Goal: Communication & Community: Answer question/provide support

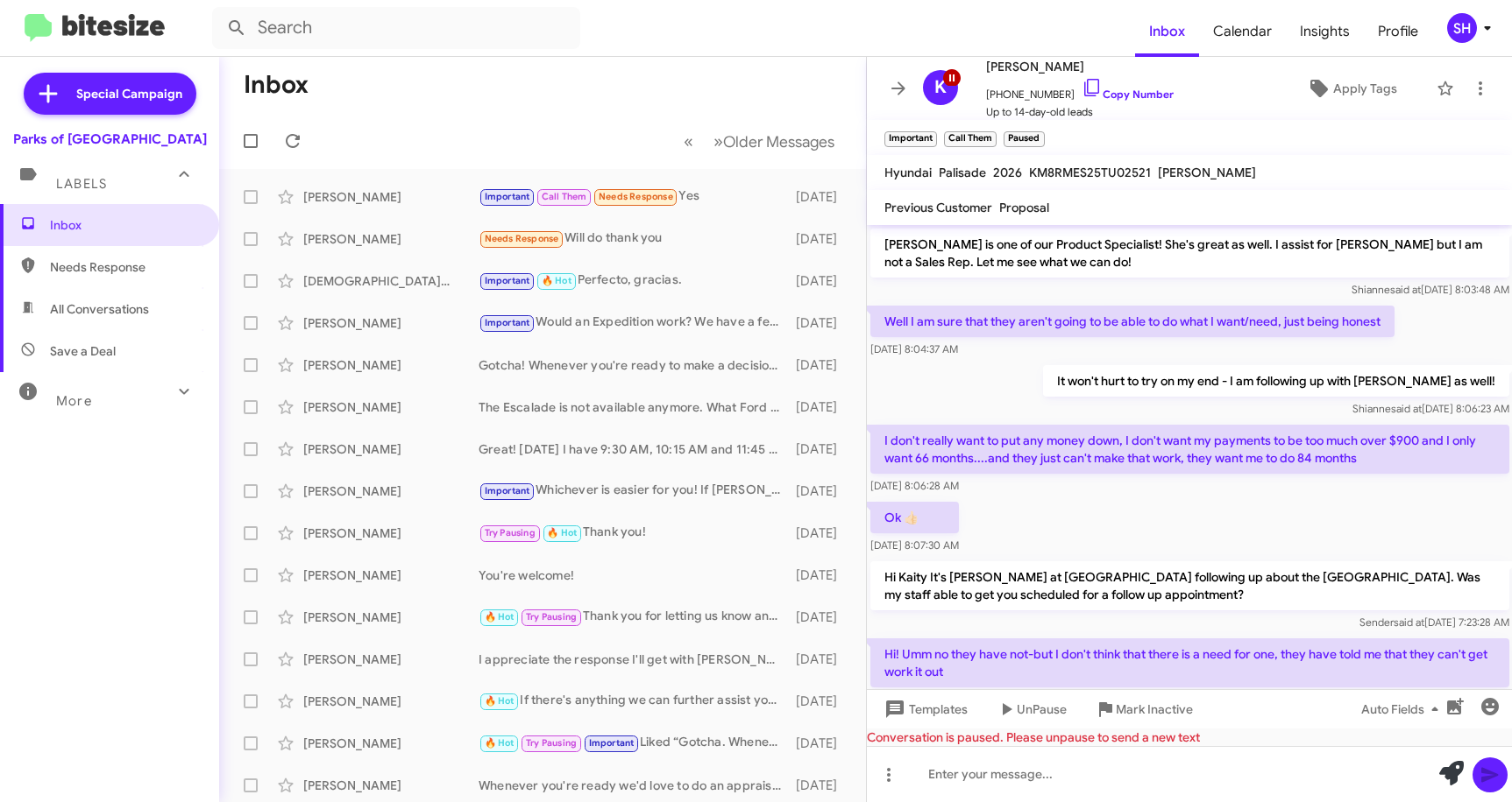
scroll to position [942, 0]
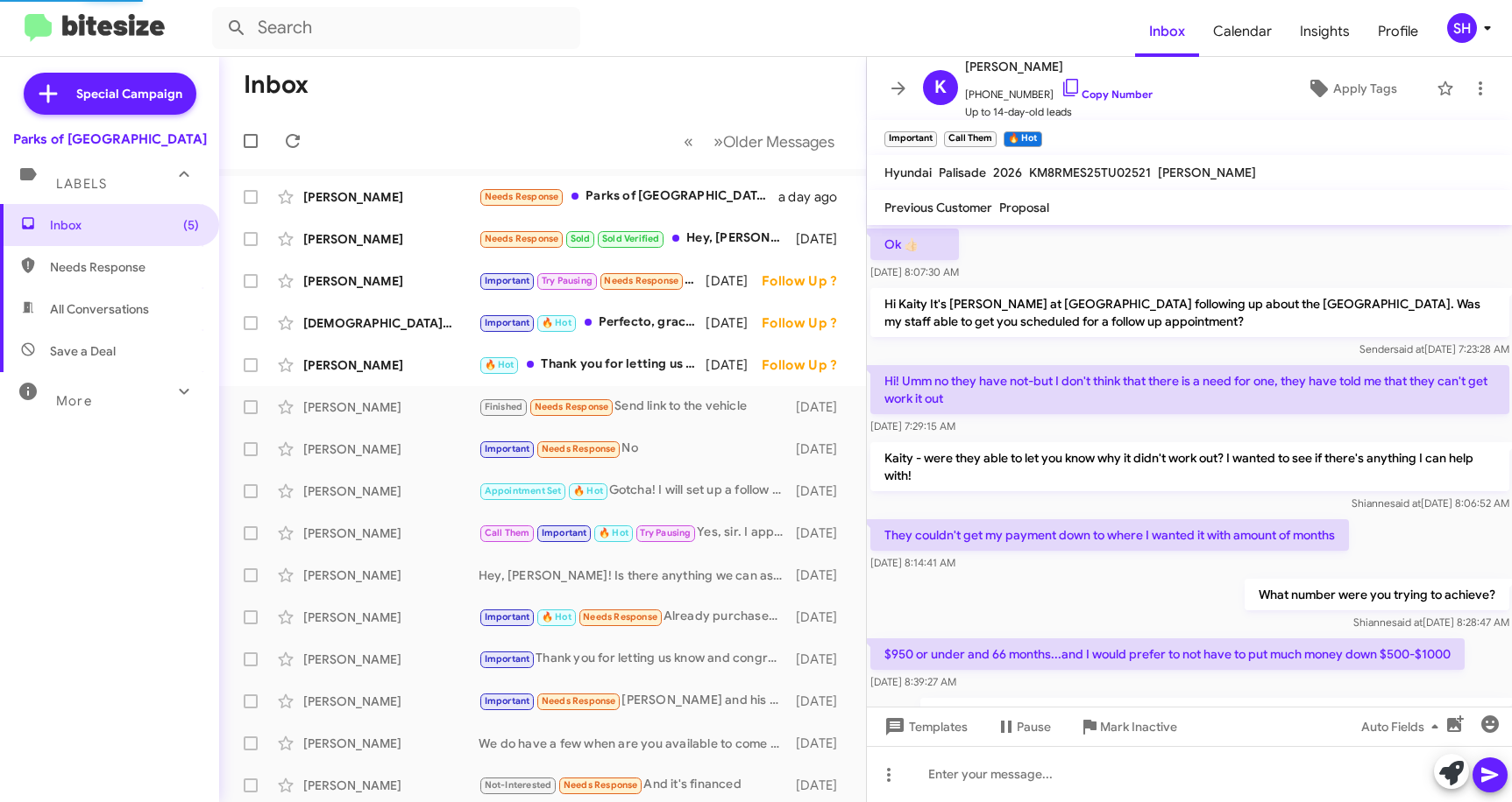
scroll to position [800, 0]
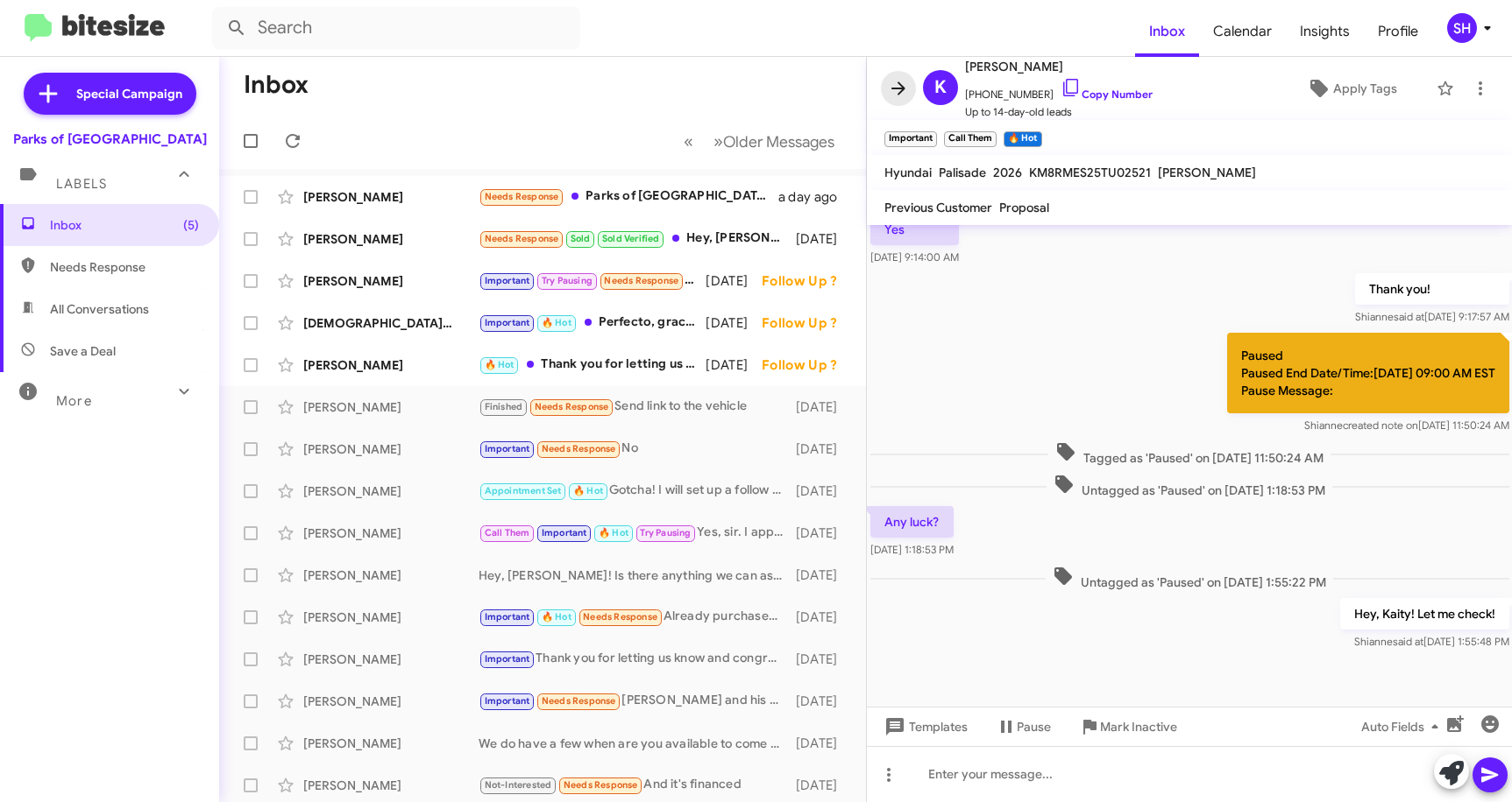
click at [896, 91] on icon at bounding box center [898, 88] width 21 height 21
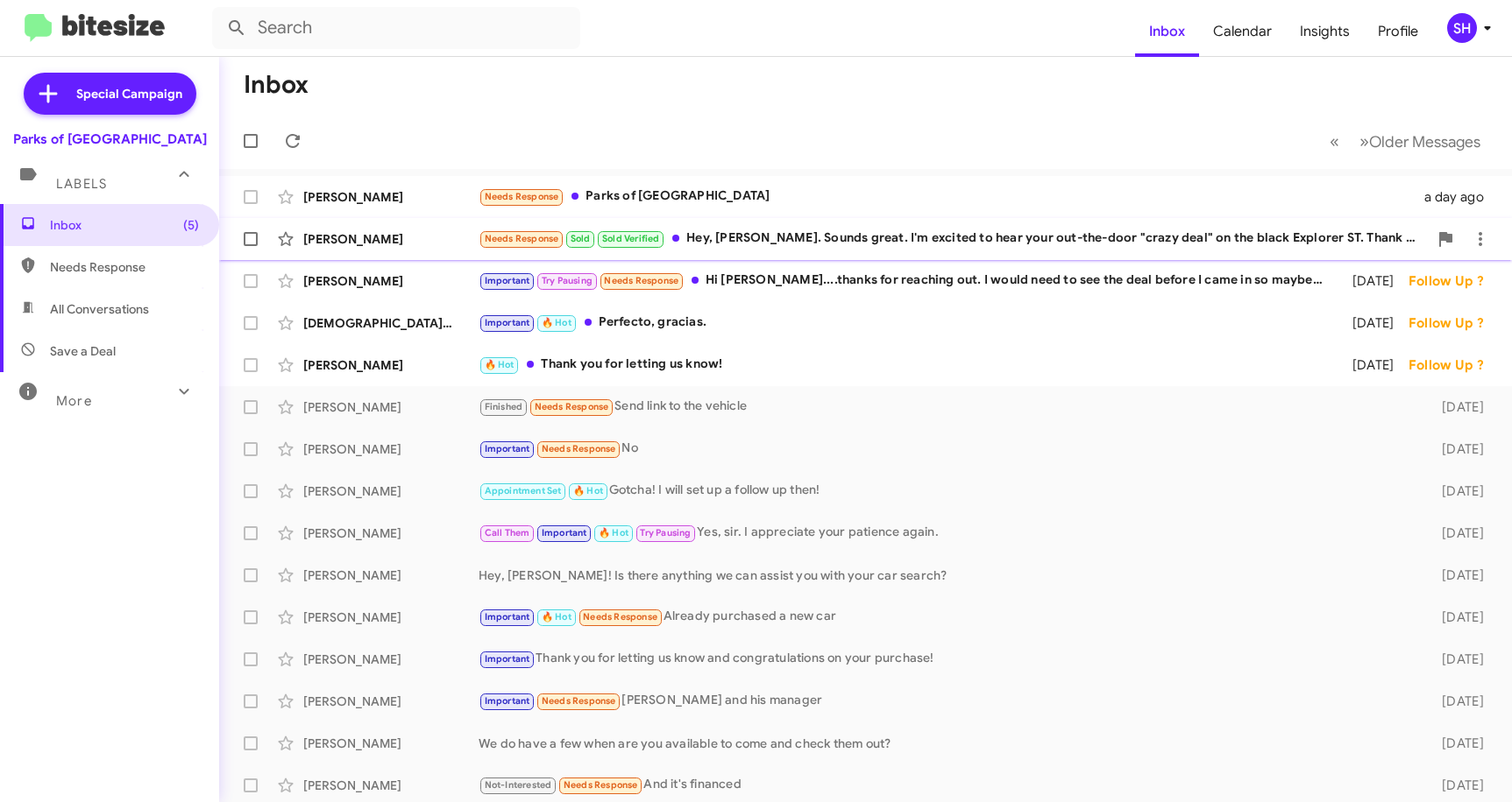
click at [757, 249] on div "Needs Response Sold Sold Verified Hey, [PERSON_NAME]. Sounds great. I'm excited…" at bounding box center [953, 239] width 950 height 20
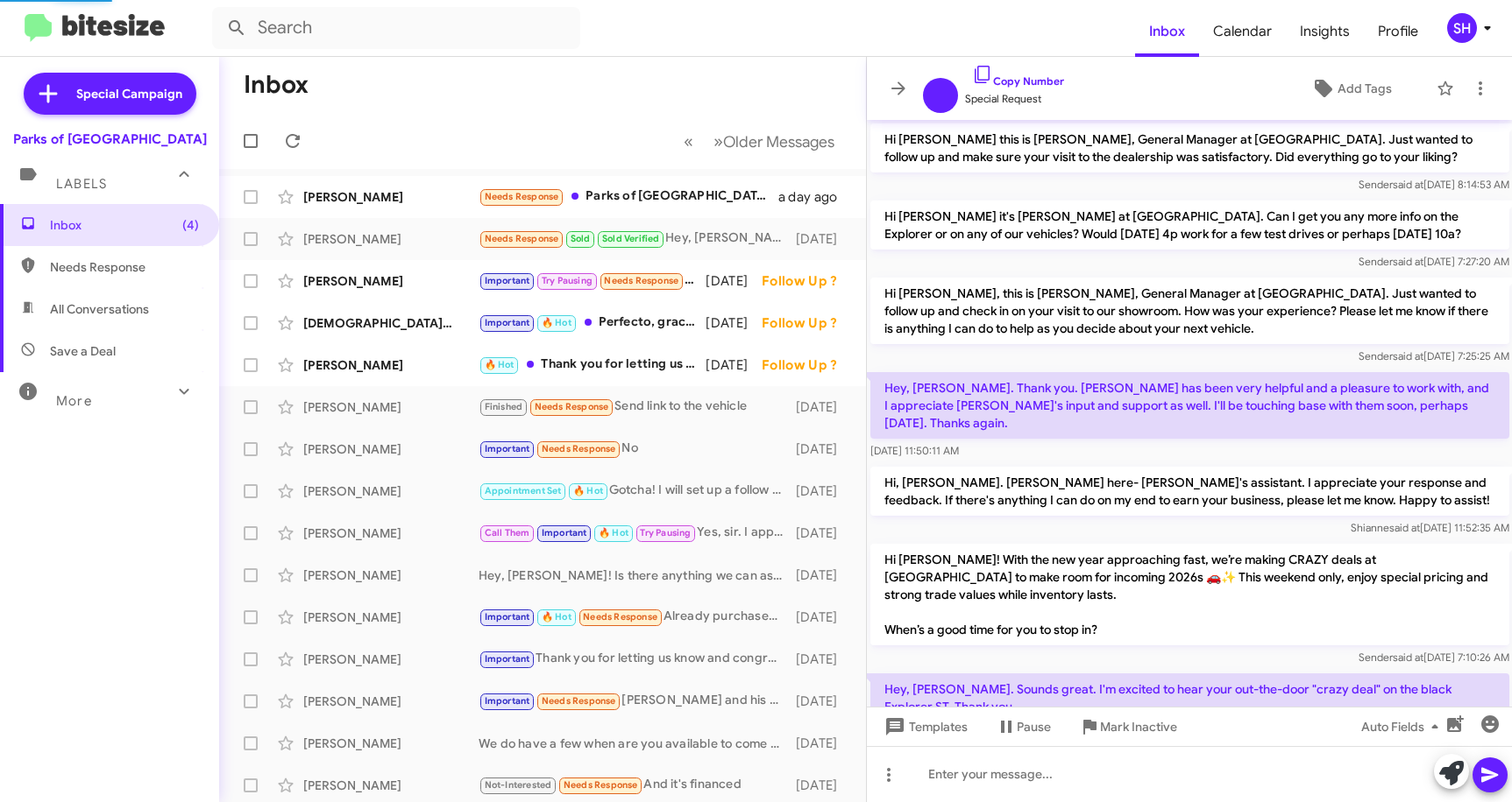
scroll to position [127, 0]
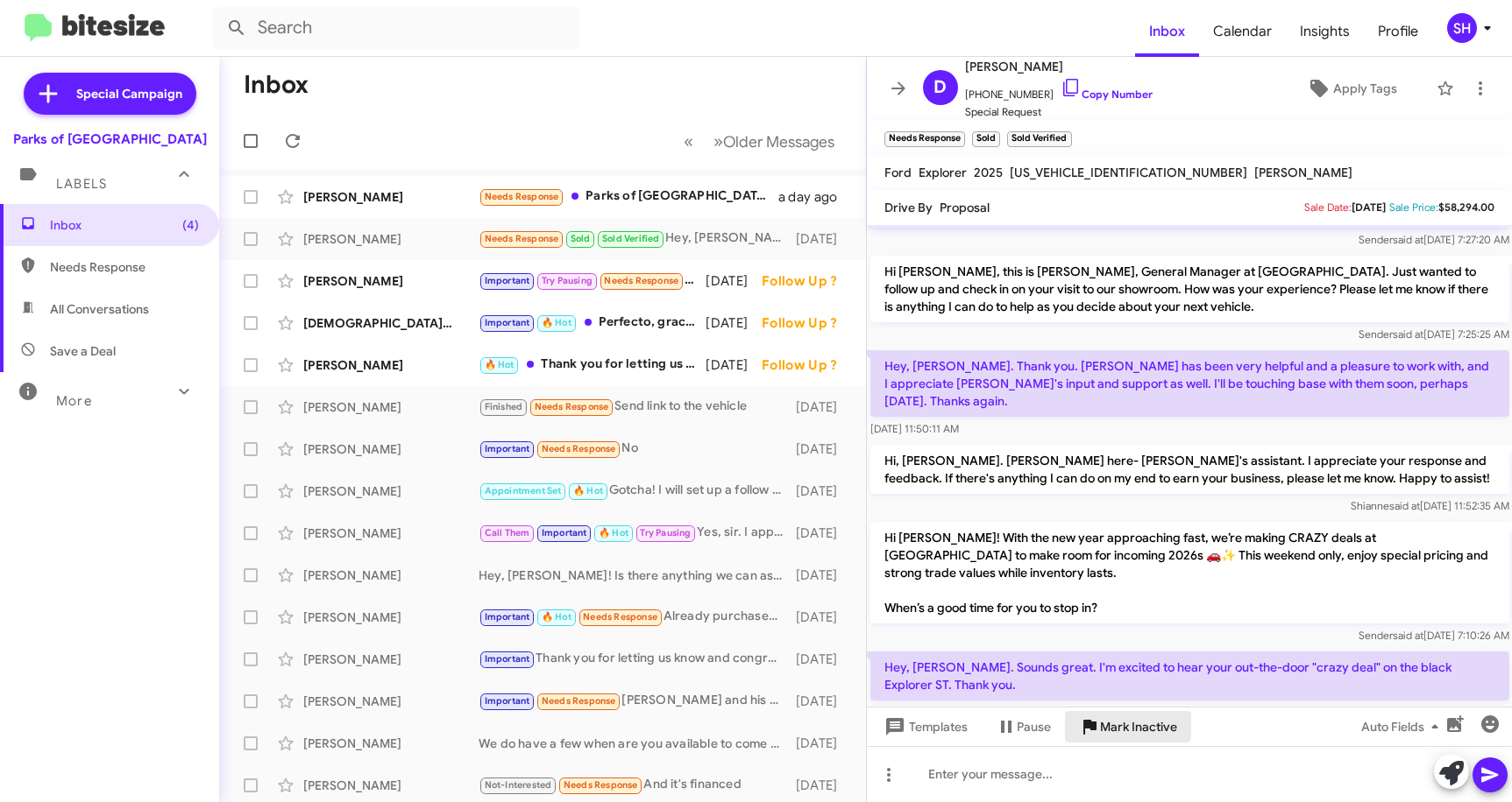
click at [1117, 725] on span "Mark Inactive" at bounding box center [1138, 727] width 77 height 32
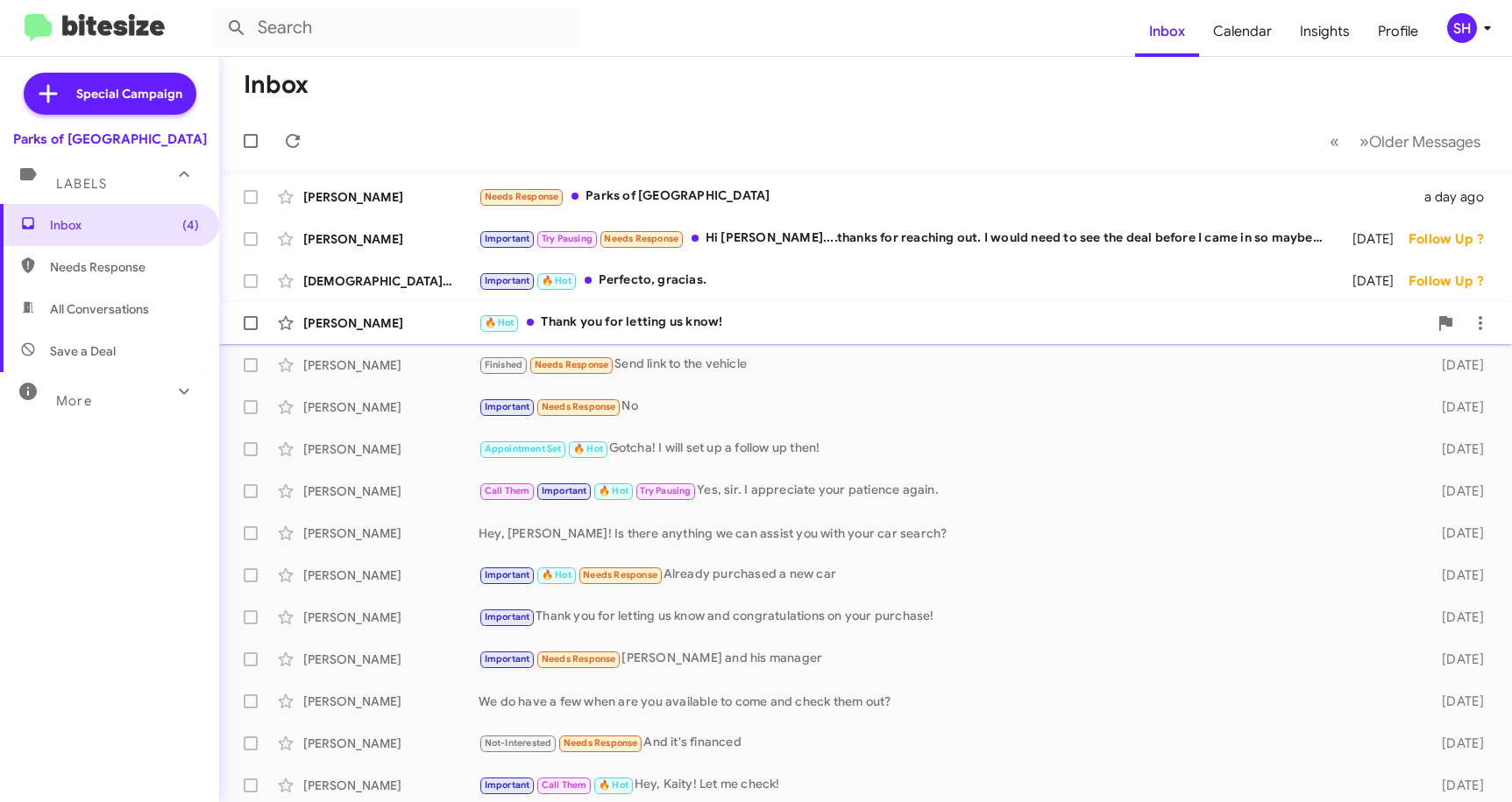
click at [744, 332] on div "🔥 Hot Thank you for letting us know!" at bounding box center [953, 323] width 950 height 20
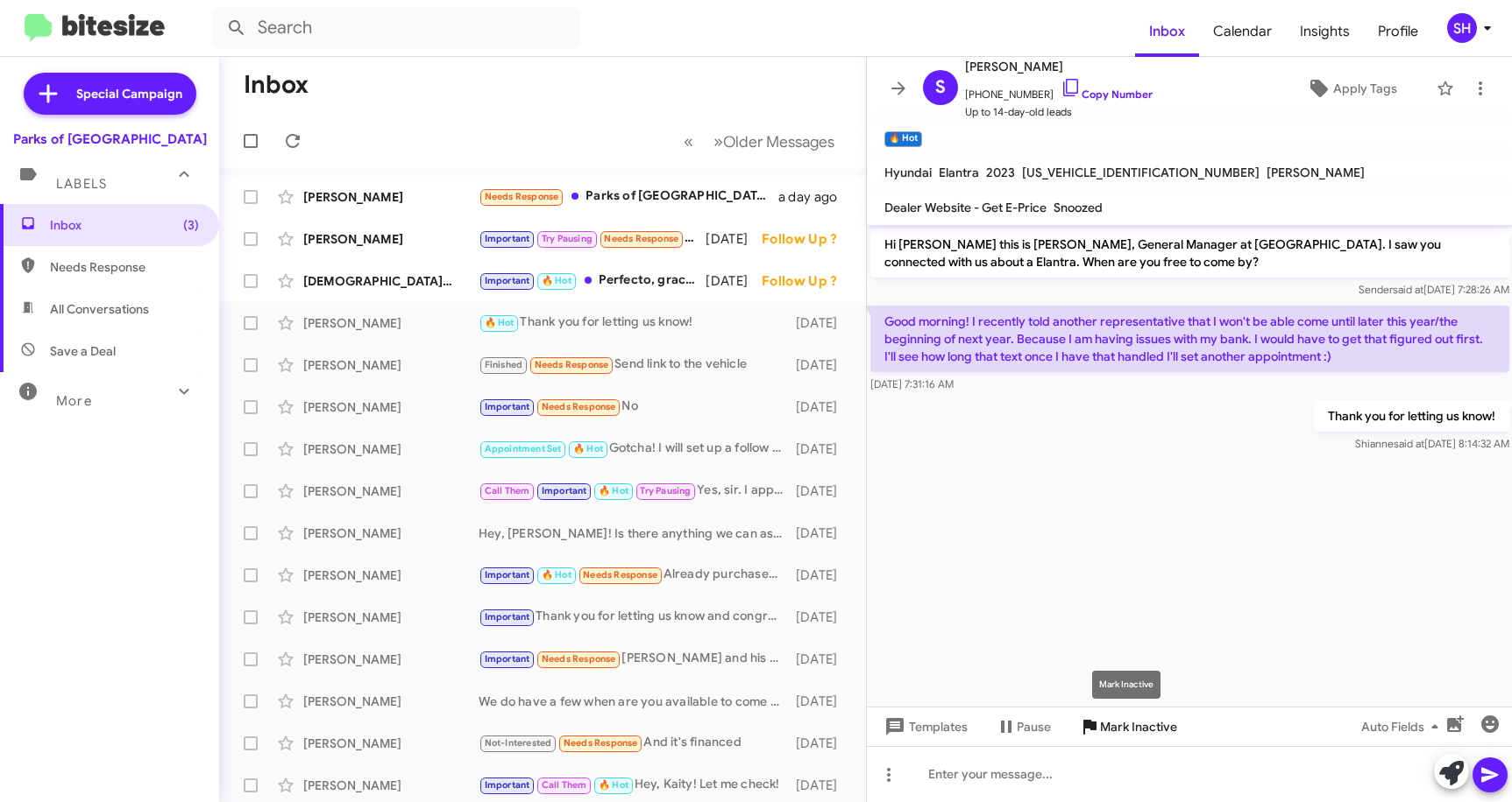
click at [1136, 729] on span "Mark Inactive" at bounding box center [1138, 727] width 77 height 32
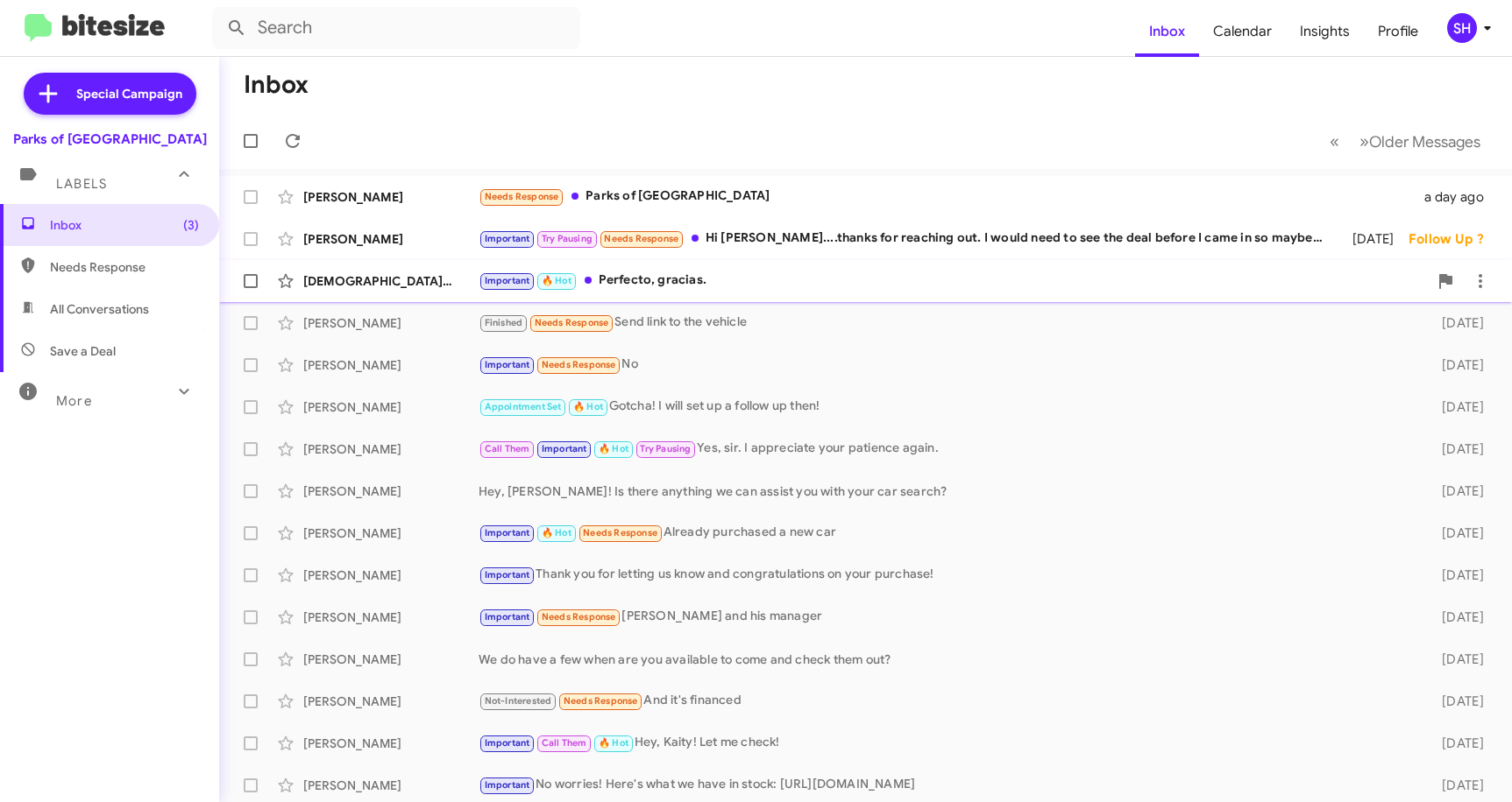
click at [918, 279] on div "Important 🔥 Hot Perfecto, gracias." at bounding box center [953, 281] width 950 height 20
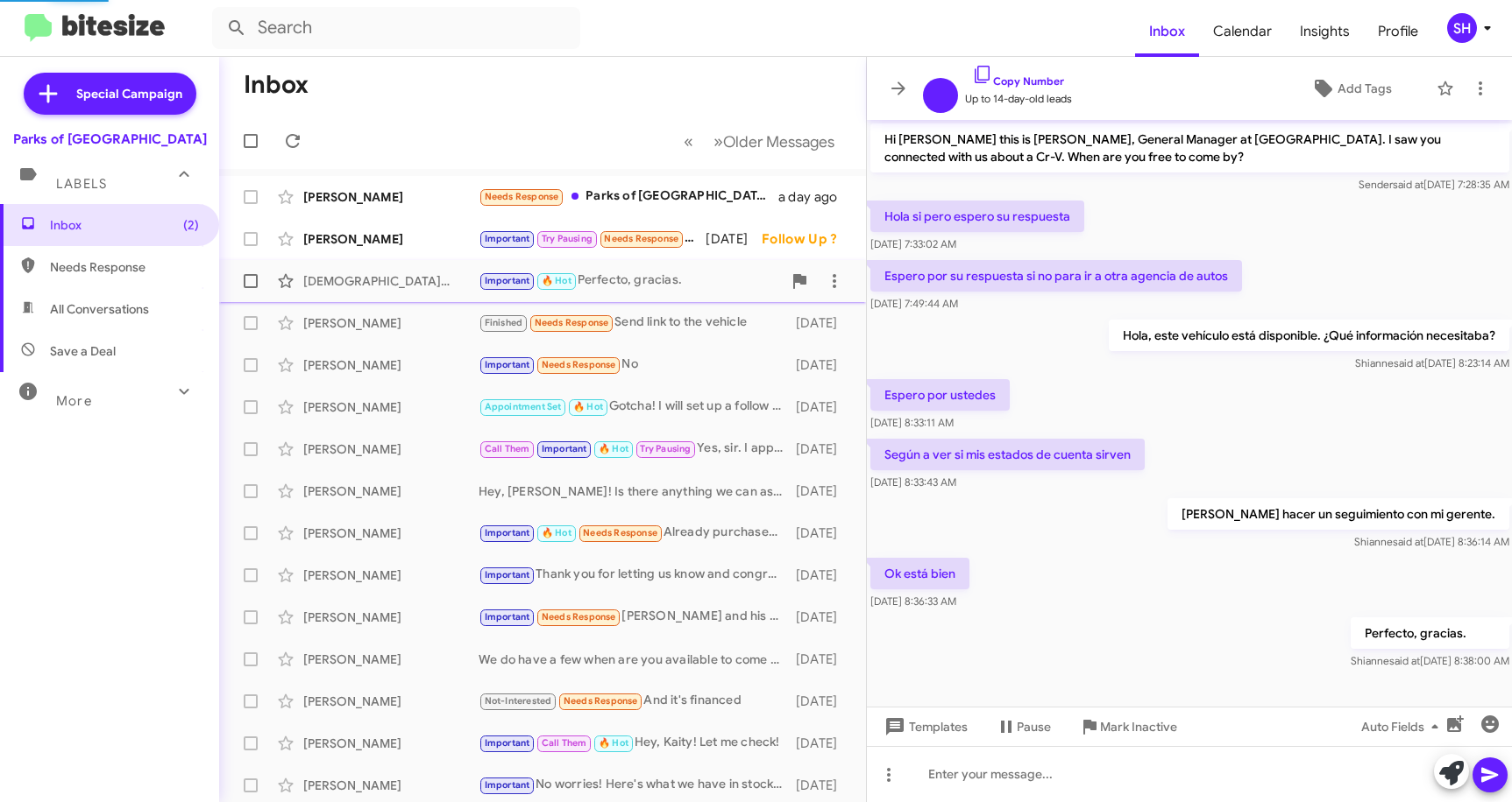
scroll to position [6, 0]
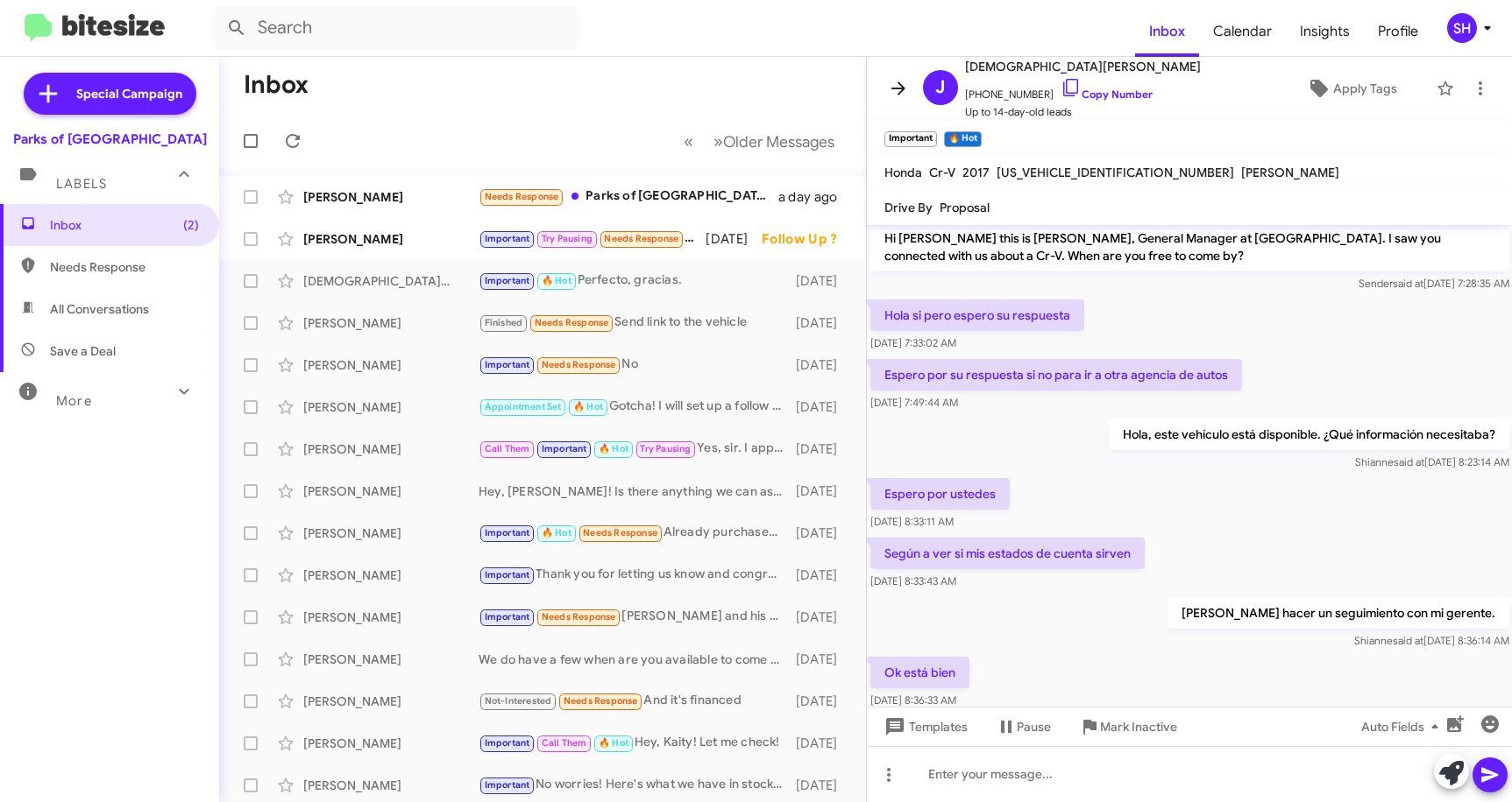
click at [903, 94] on icon at bounding box center [898, 88] width 21 height 21
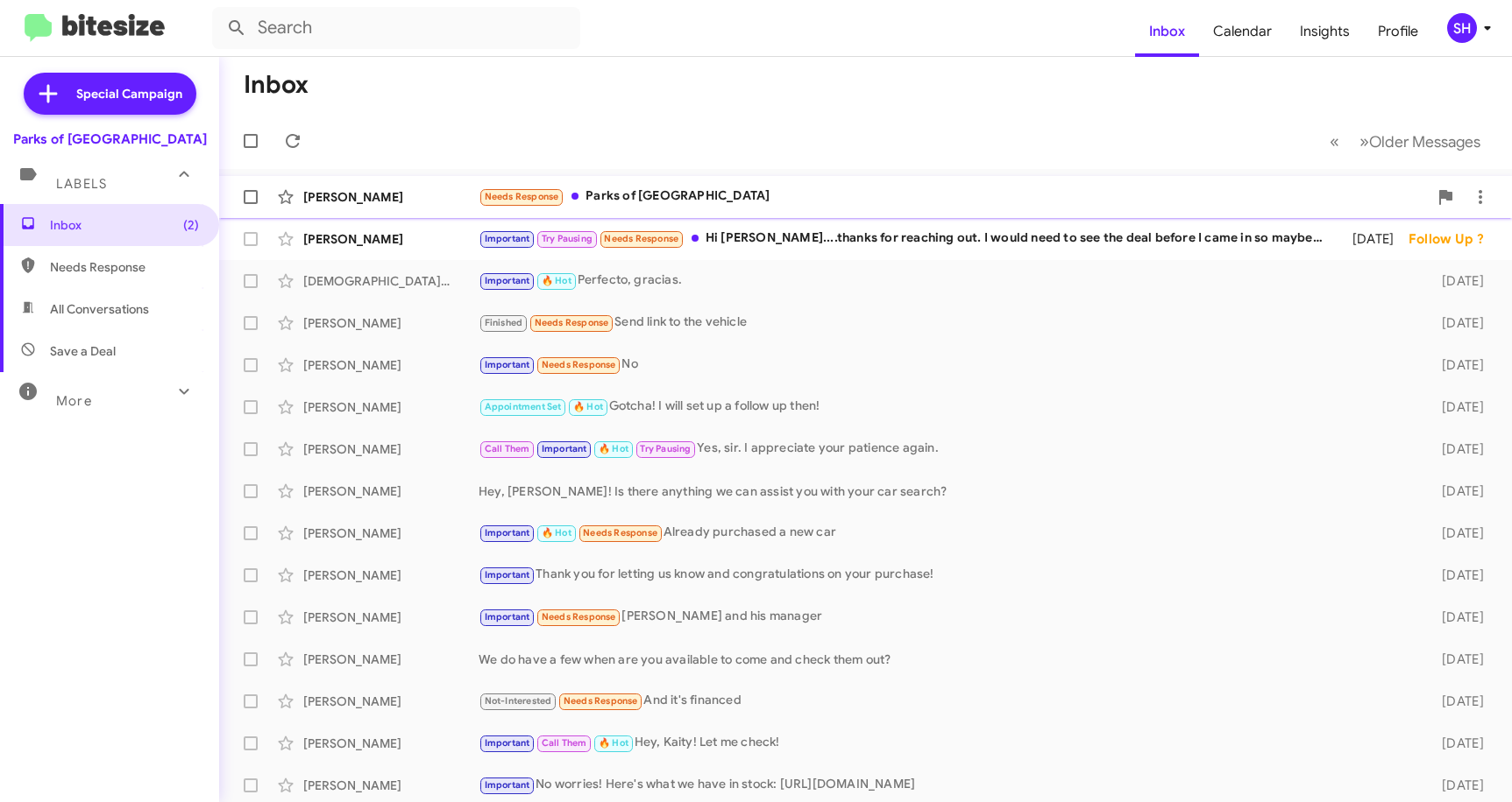
click at [818, 191] on div "Needs Response Parks of [GEOGRAPHIC_DATA]" at bounding box center [953, 197] width 950 height 20
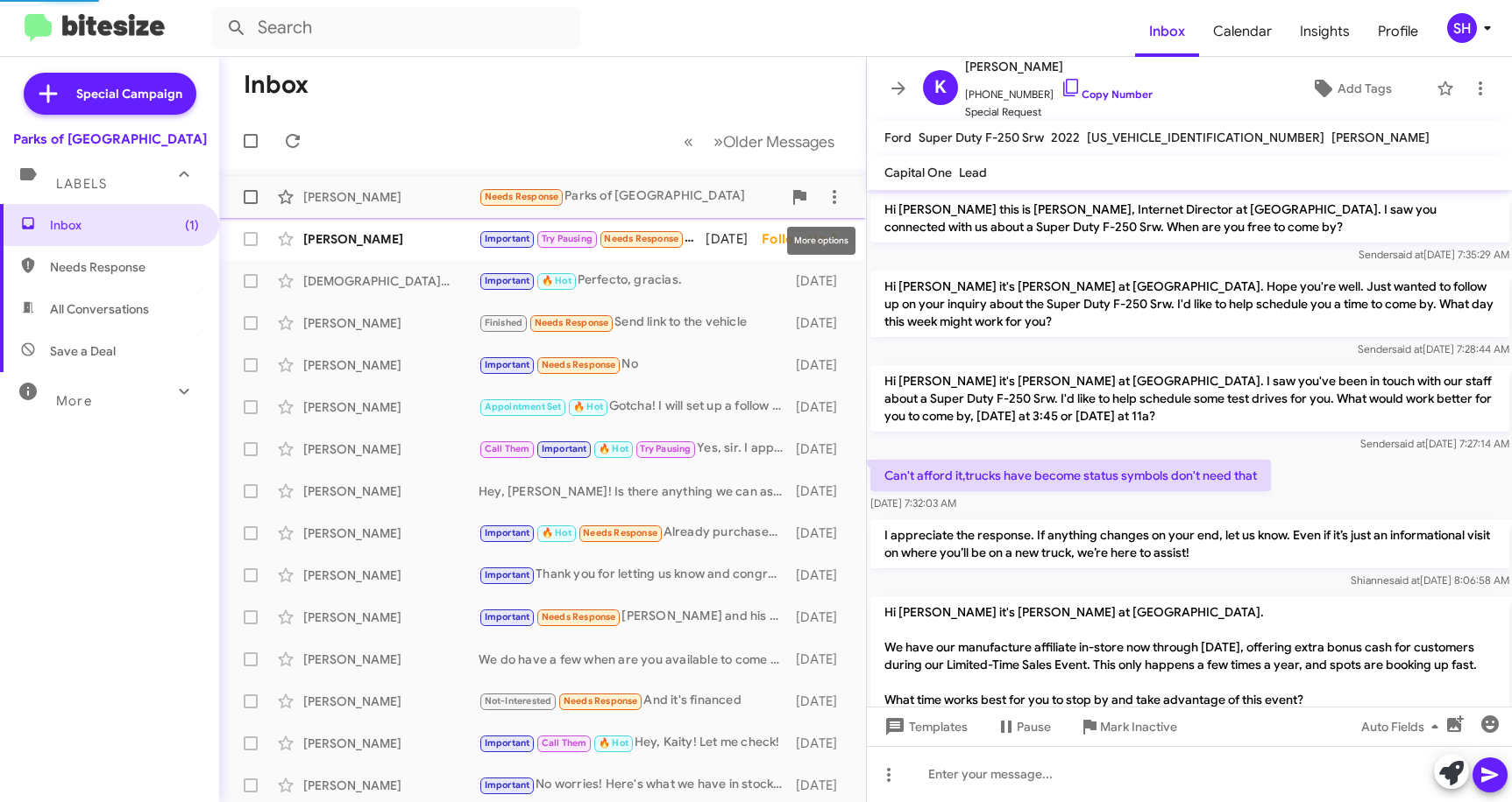
scroll to position [537, 0]
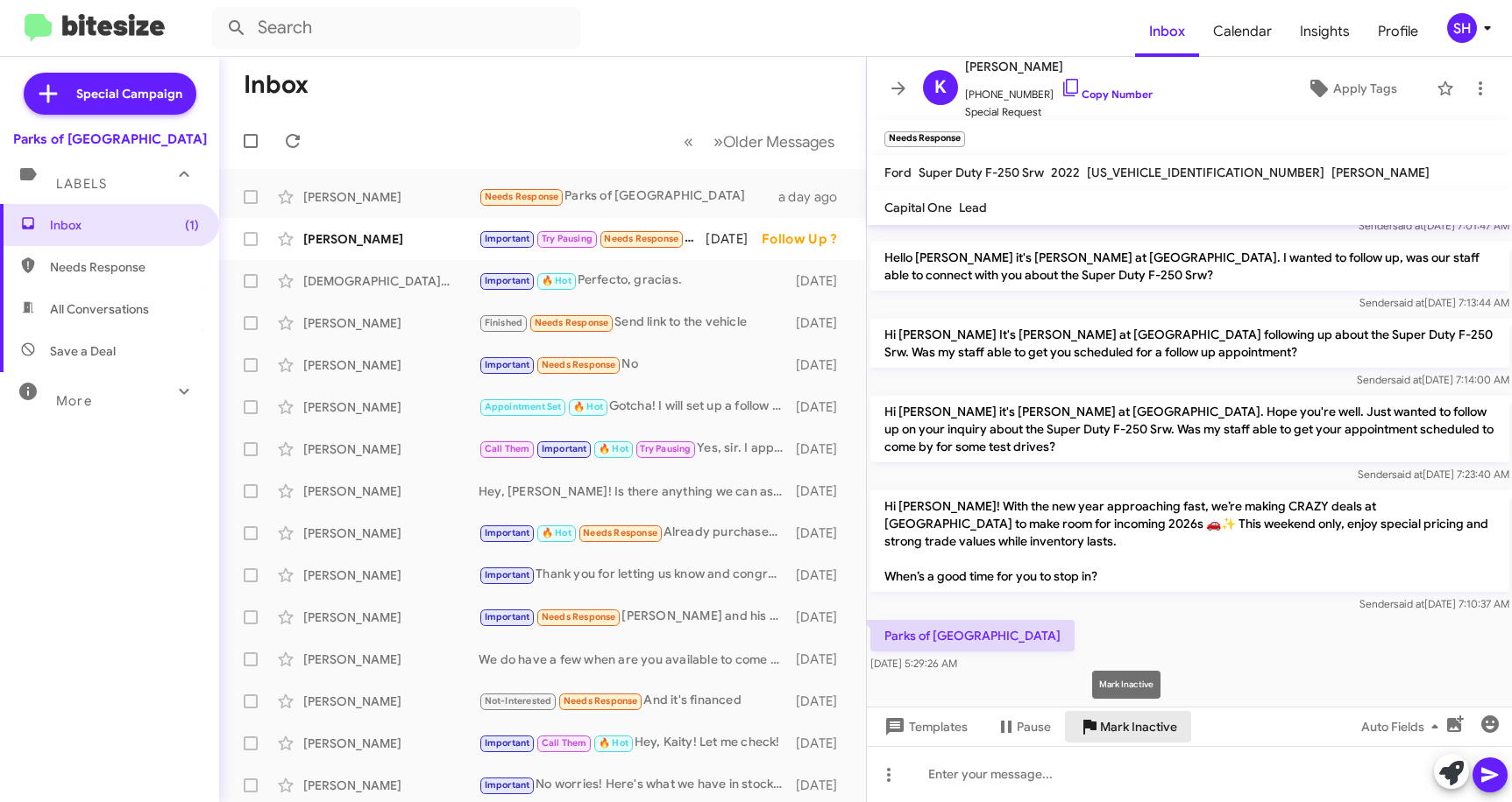
click at [1133, 718] on span "Mark Inactive" at bounding box center [1138, 727] width 77 height 32
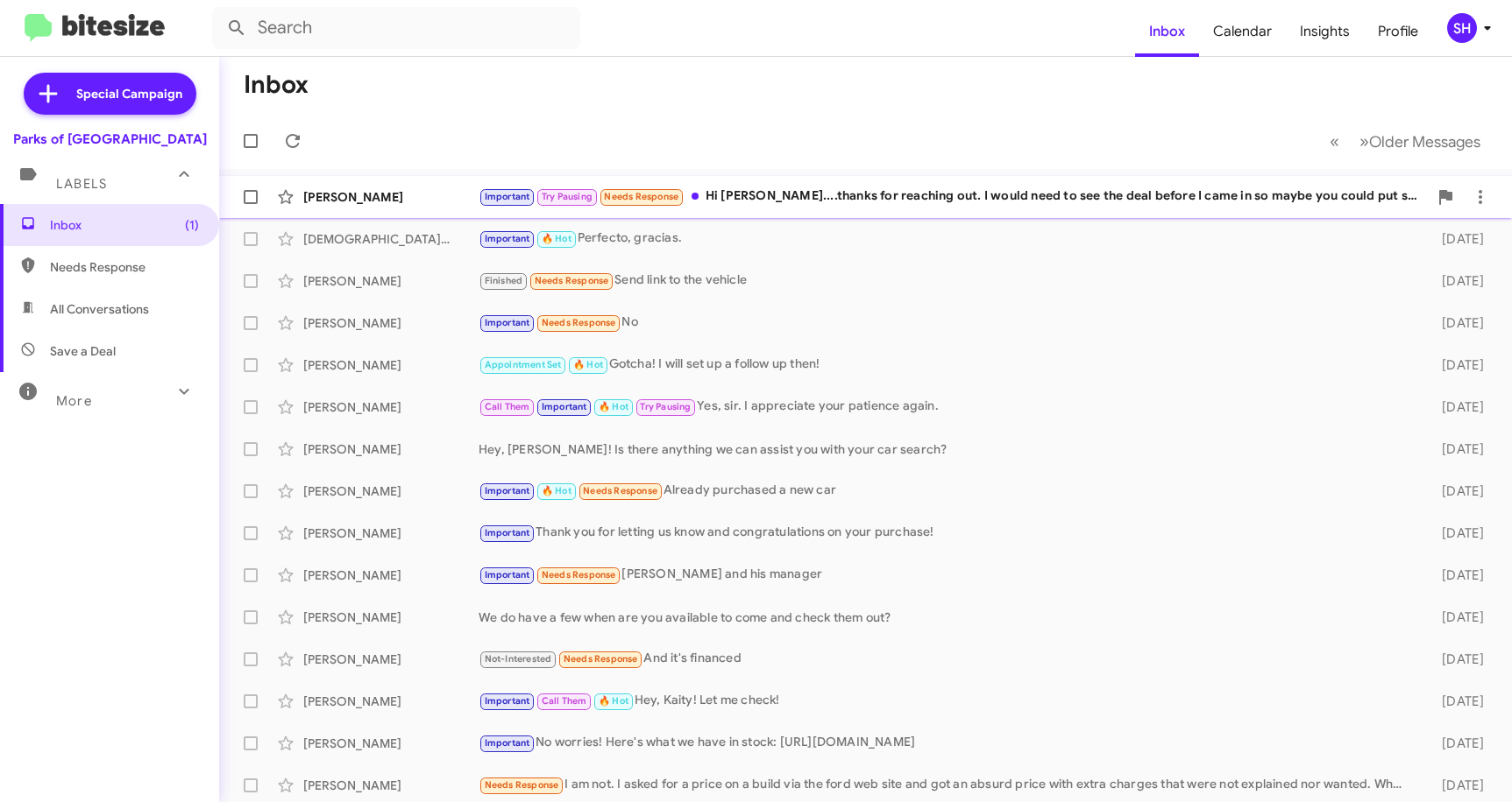
click at [937, 199] on div "Important Try Pausing Needs Response Hi [PERSON_NAME]....thanks for reaching ou…" at bounding box center [953, 197] width 950 height 20
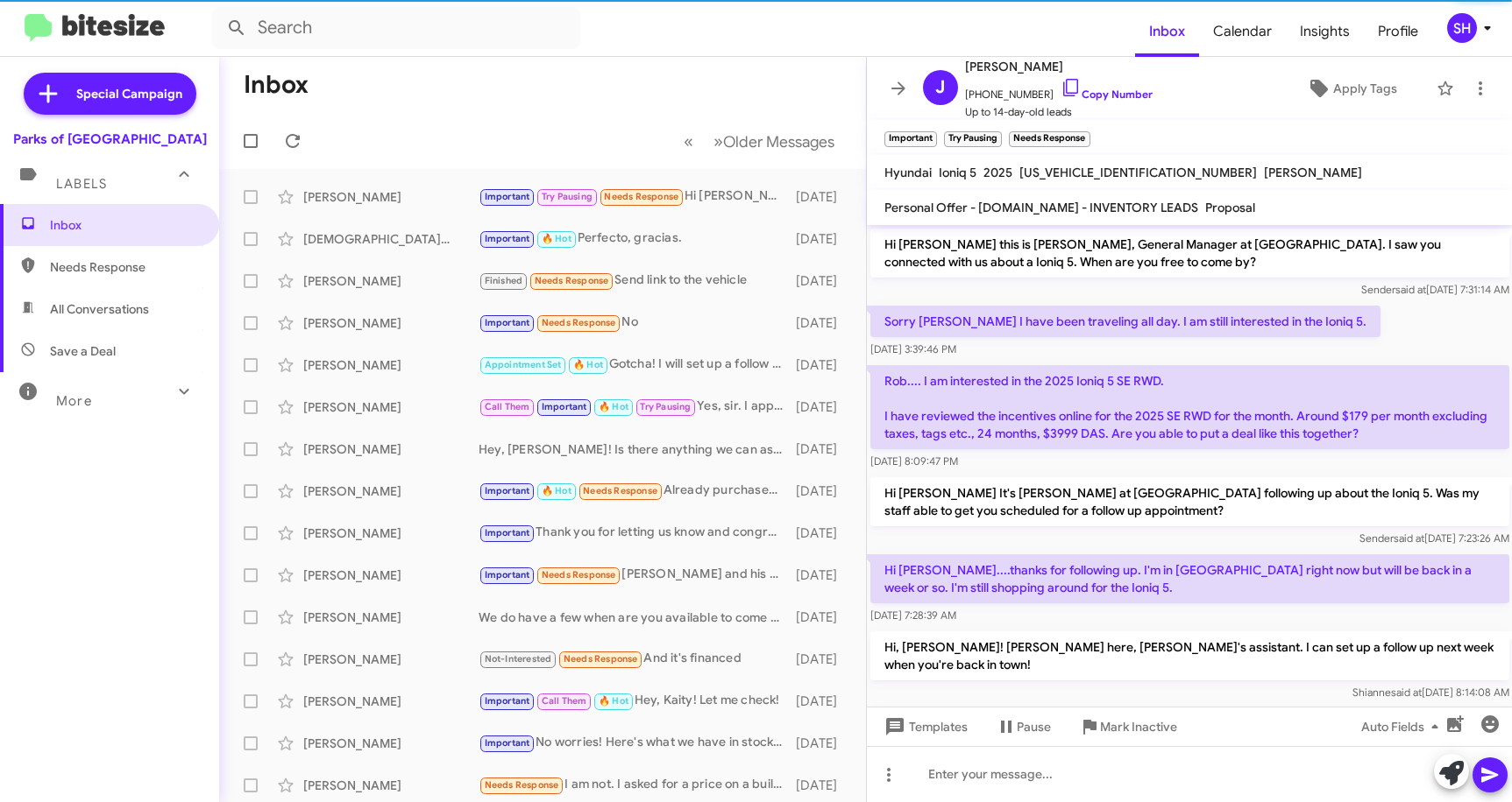
scroll to position [53, 0]
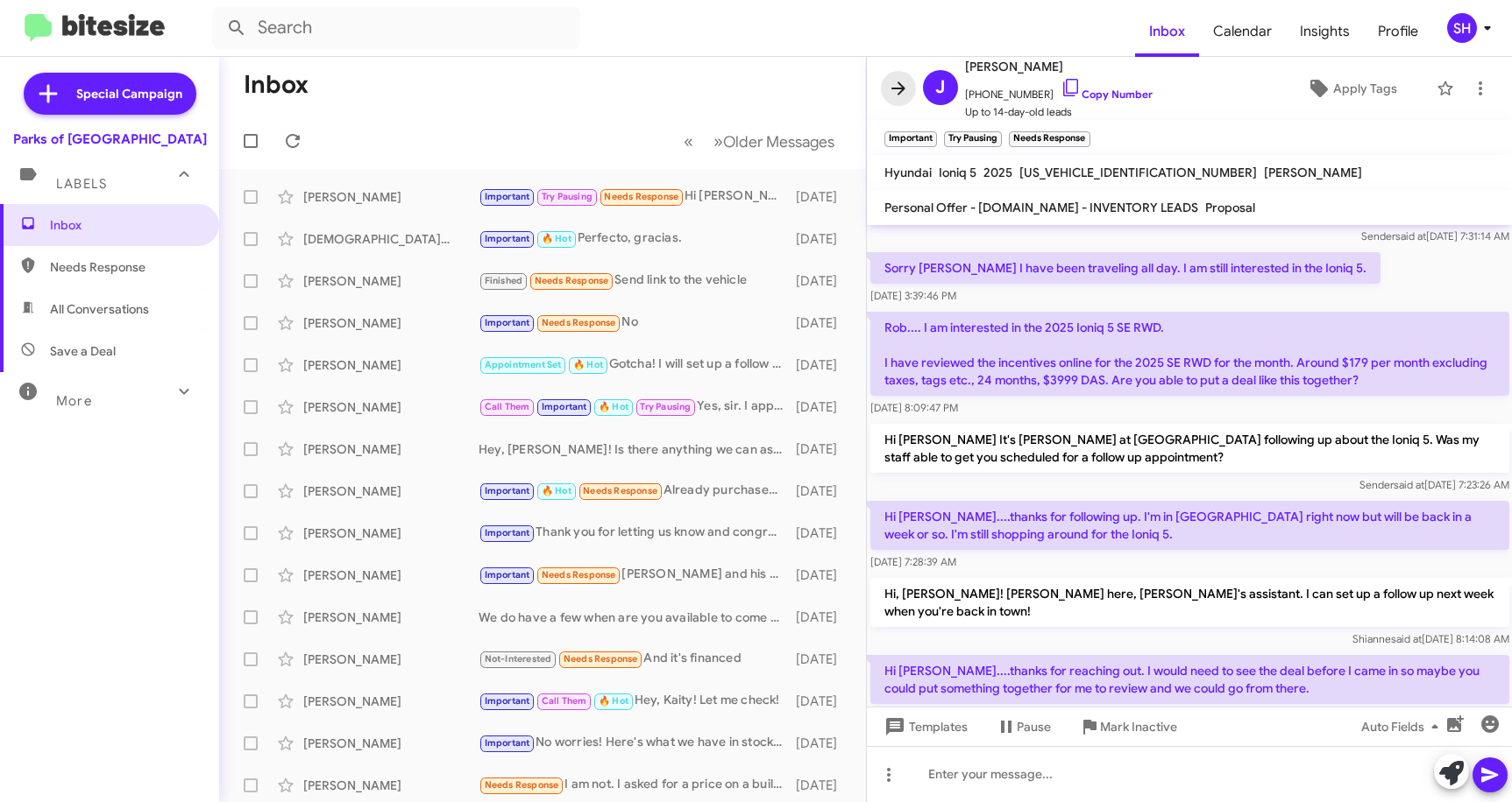
click at [904, 90] on icon at bounding box center [898, 88] width 21 height 21
